Goal: Information Seeking & Learning: Learn about a topic

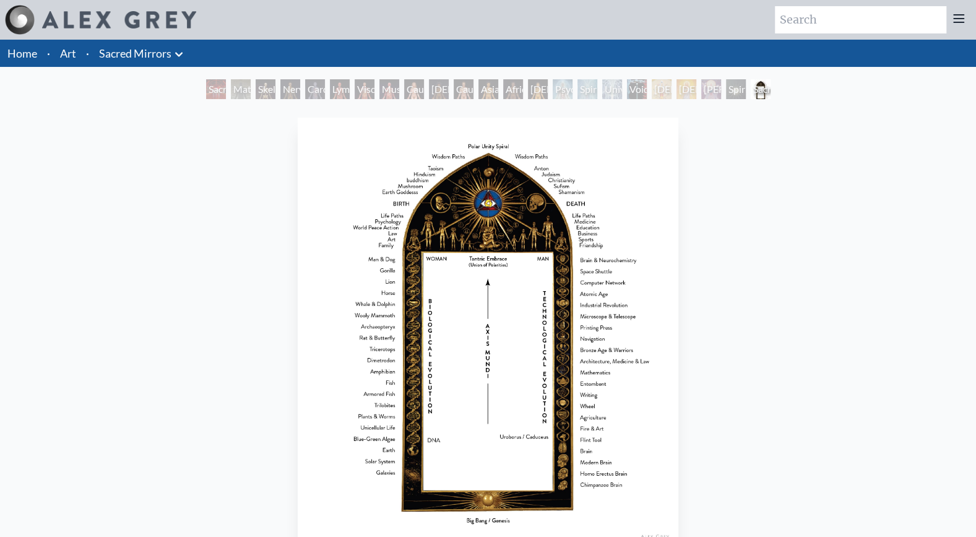
click at [879, 12] on input "search" at bounding box center [860, 19] width 171 height 27
type input "hand"
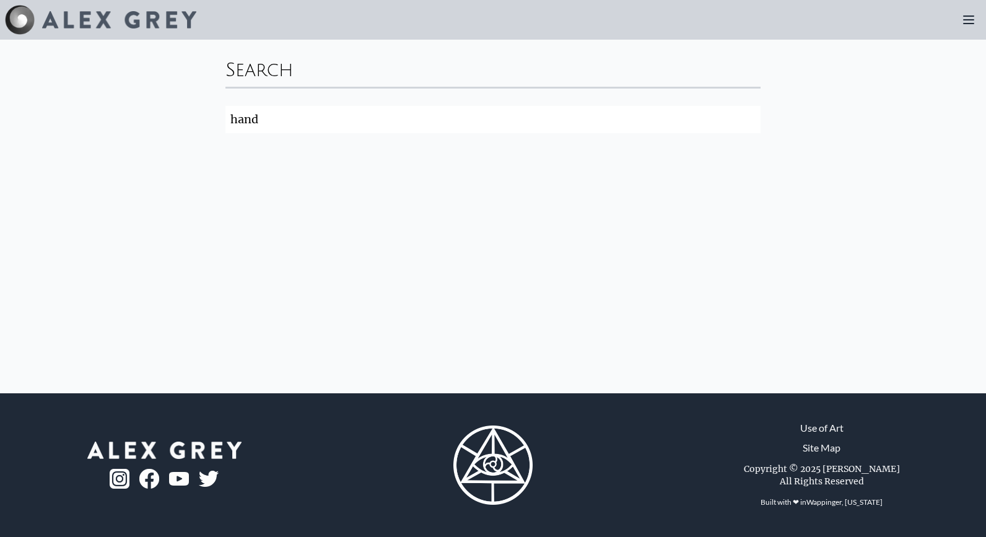
drag, startPoint x: 308, startPoint y: 120, endPoint x: 168, endPoint y: 132, distance: 139.8
click at [168, 132] on div "Search hand Search" at bounding box center [493, 216] width 986 height 353
click button "Search" at bounding box center [0, 0] width 0 height 0
click at [303, 119] on input "green" at bounding box center [492, 119] width 535 height 27
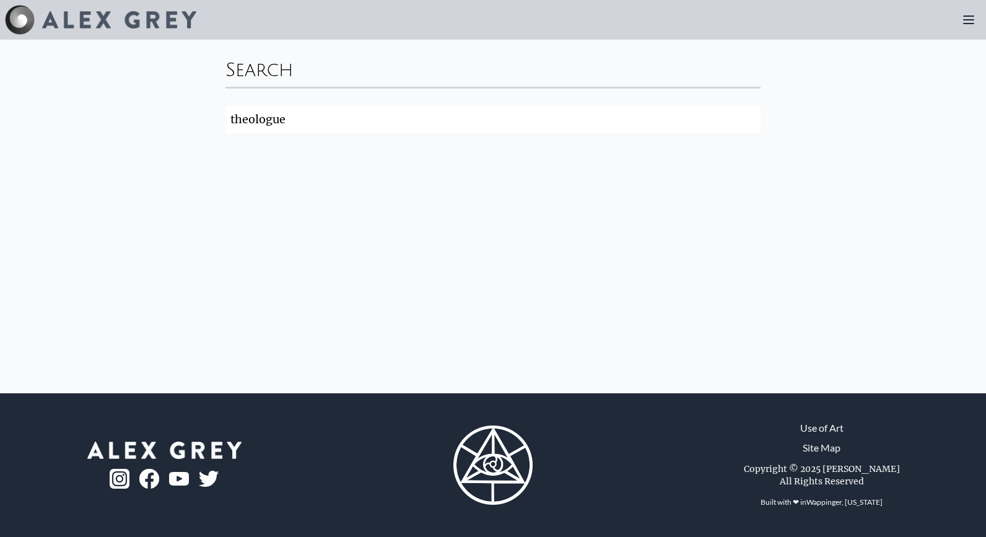
type input "theologue"
click button "Search" at bounding box center [0, 0] width 0 height 0
click at [971, 17] on icon at bounding box center [968, 19] width 15 height 15
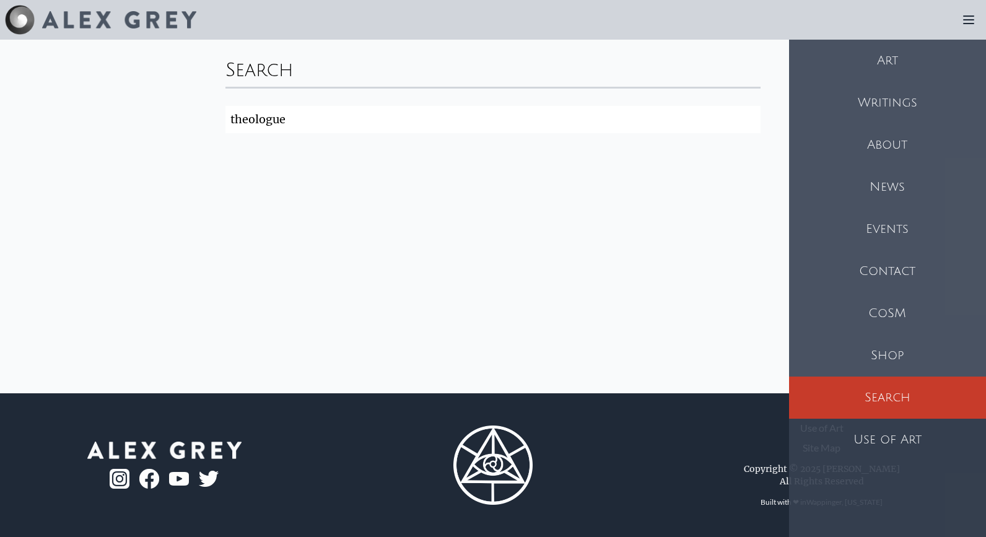
click at [898, 63] on div "Art" at bounding box center [887, 61] width 197 height 42
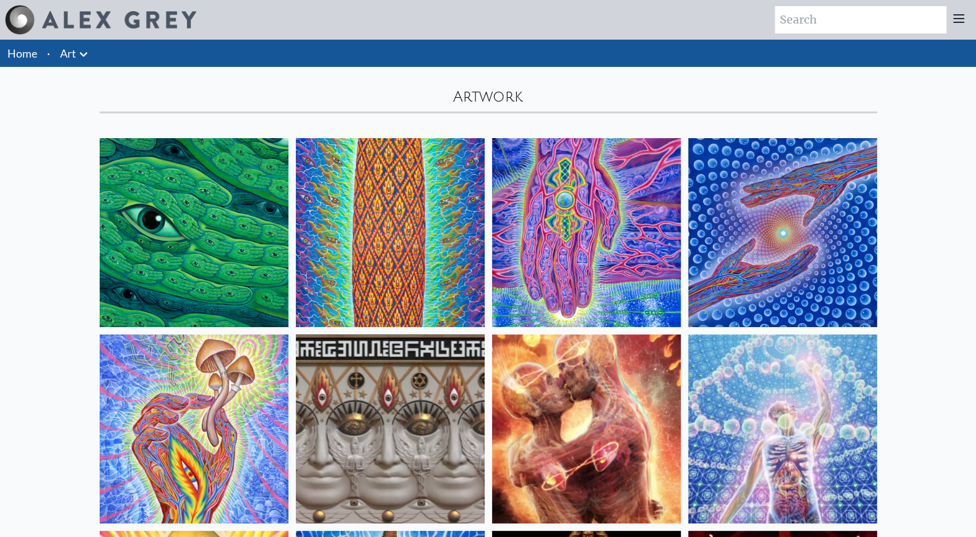
click at [178, 228] on img at bounding box center [194, 232] width 189 height 189
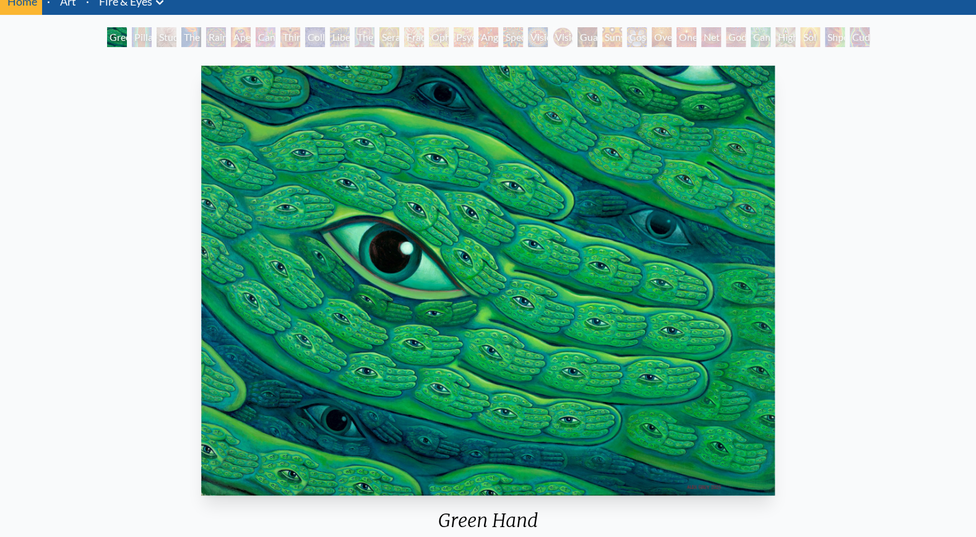
scroll to position [47, 0]
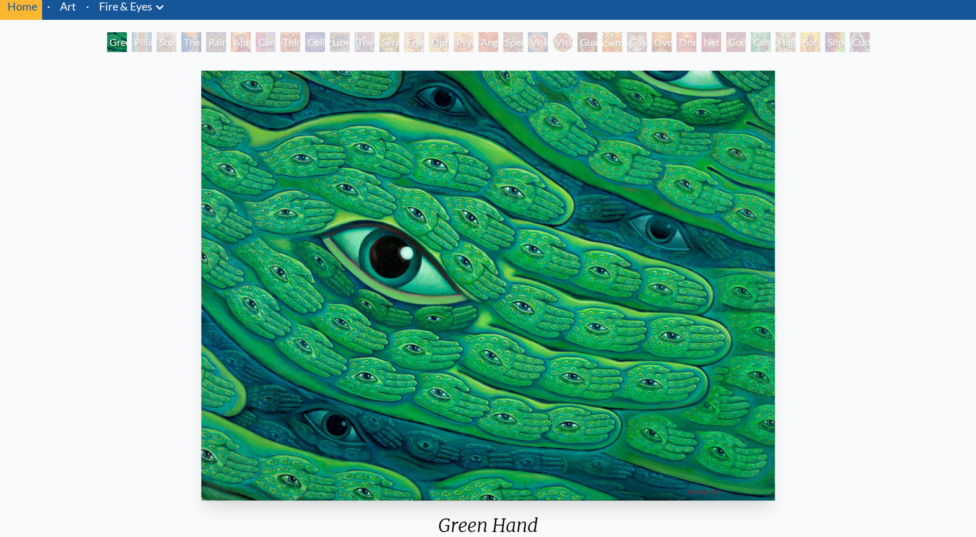
click at [67, 18] on li "Art" at bounding box center [68, 6] width 26 height 27
click at [119, 6] on link "Fire & Eyes" at bounding box center [125, 6] width 53 height 17
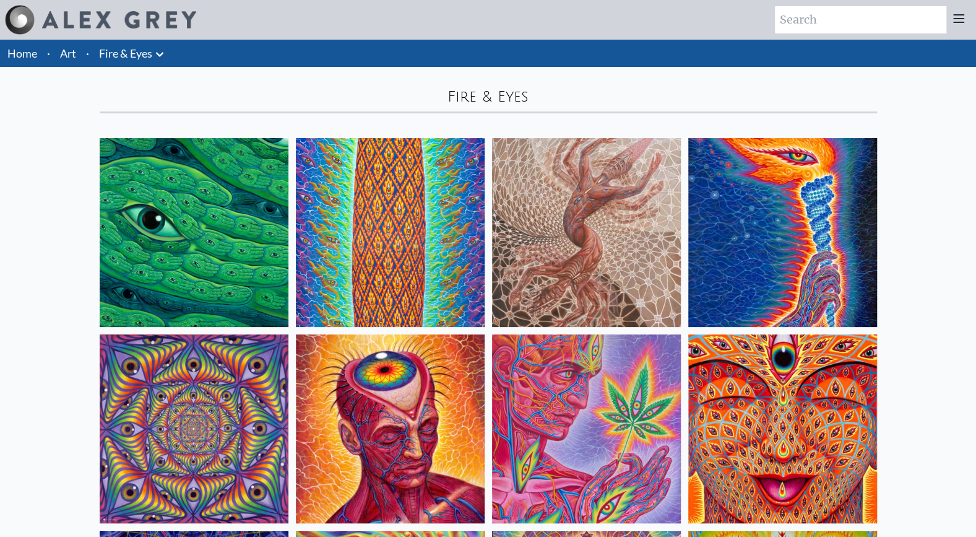
click at [392, 243] on img at bounding box center [390, 232] width 189 height 189
click at [623, 220] on img at bounding box center [586, 232] width 189 height 189
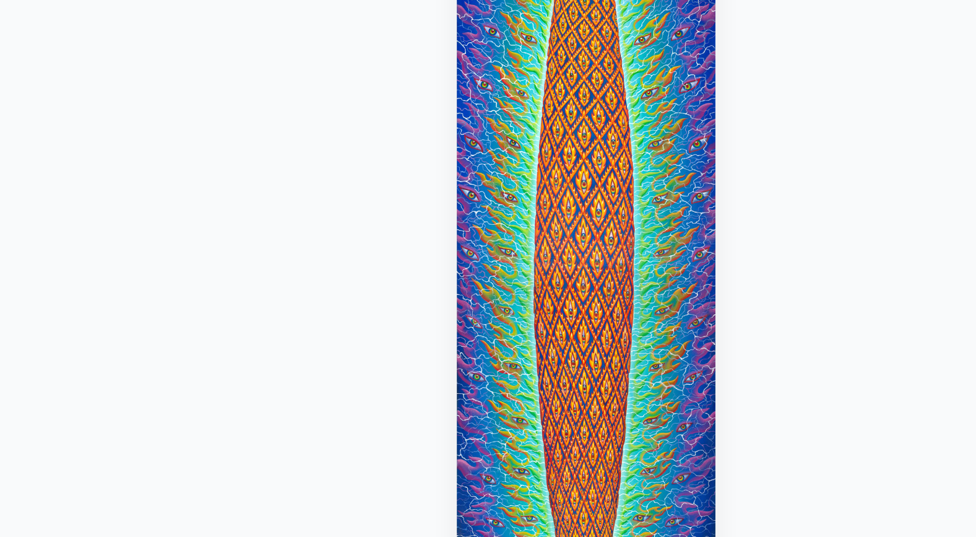
scroll to position [57, 0]
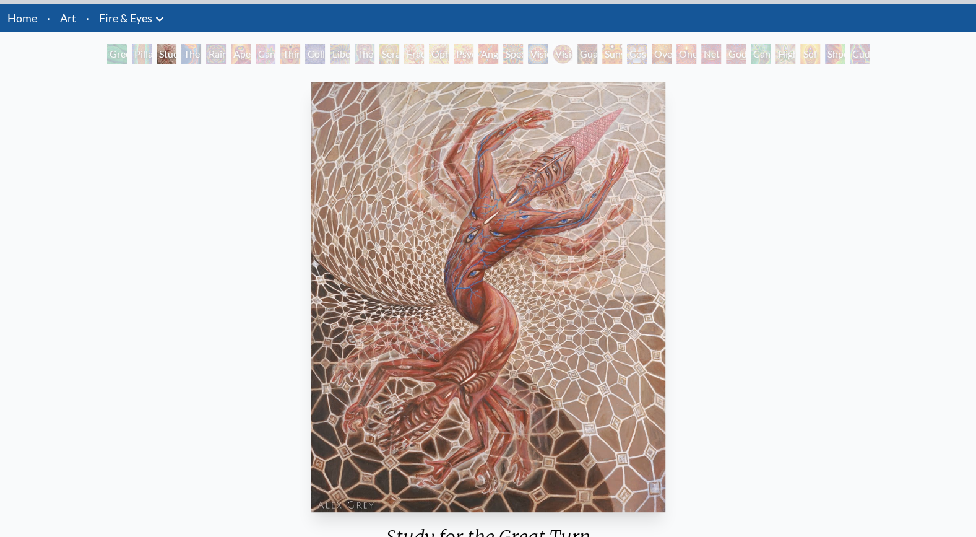
scroll to position [37, 0]
